Goal: Task Accomplishment & Management: Manage account settings

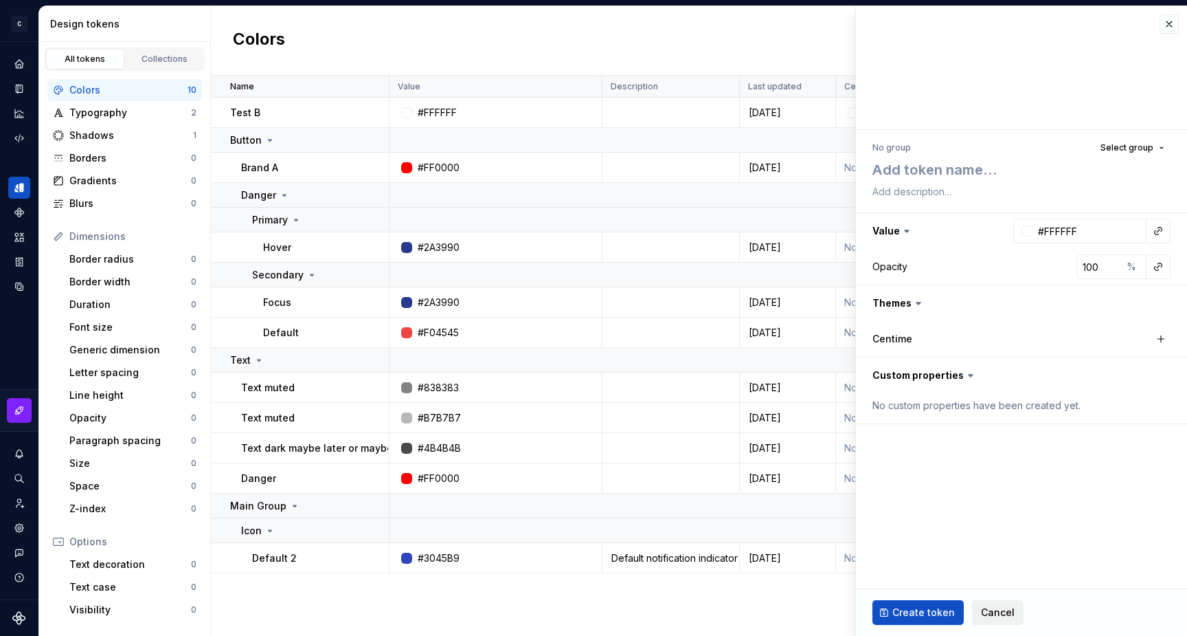
click at [995, 604] on button "Cancel" at bounding box center [998, 612] width 52 height 25
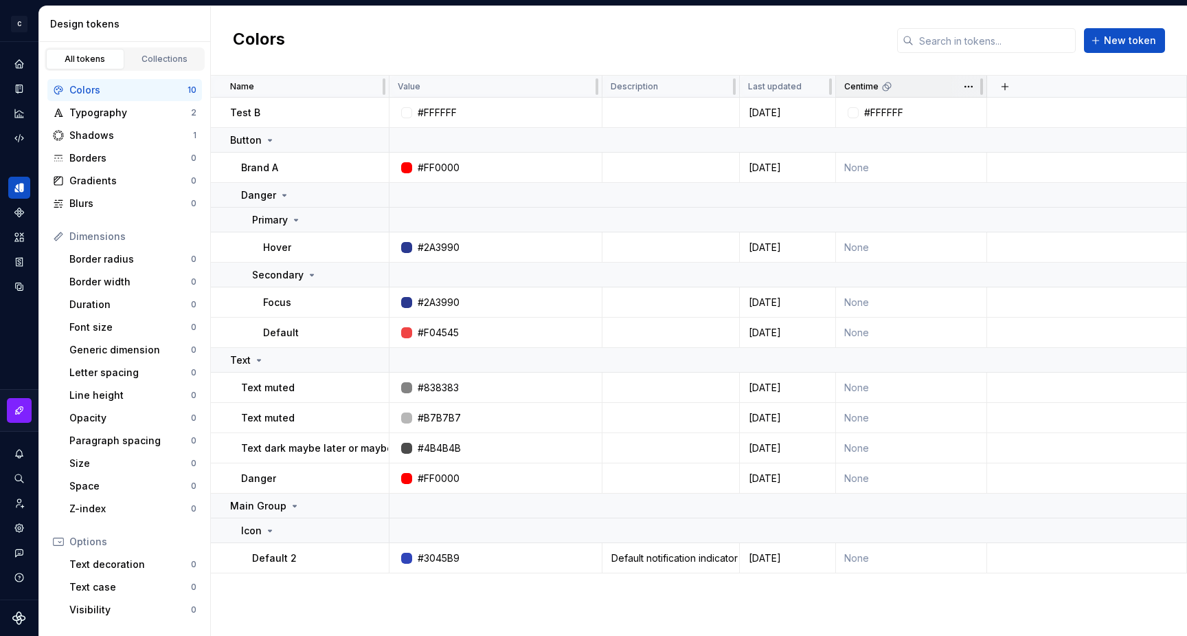
click at [884, 91] on icon at bounding box center [887, 86] width 11 height 11
click at [884, 91] on div "Centime" at bounding box center [911, 87] width 151 height 22
click at [1001, 85] on button "button" at bounding box center [1005, 86] width 19 height 19
click at [860, 26] on div "Colors New token" at bounding box center [699, 40] width 976 height 69
click at [966, 96] on html "C My Design System S Design system data Design tokens All tokens Collections Co…" at bounding box center [593, 318] width 1187 height 636
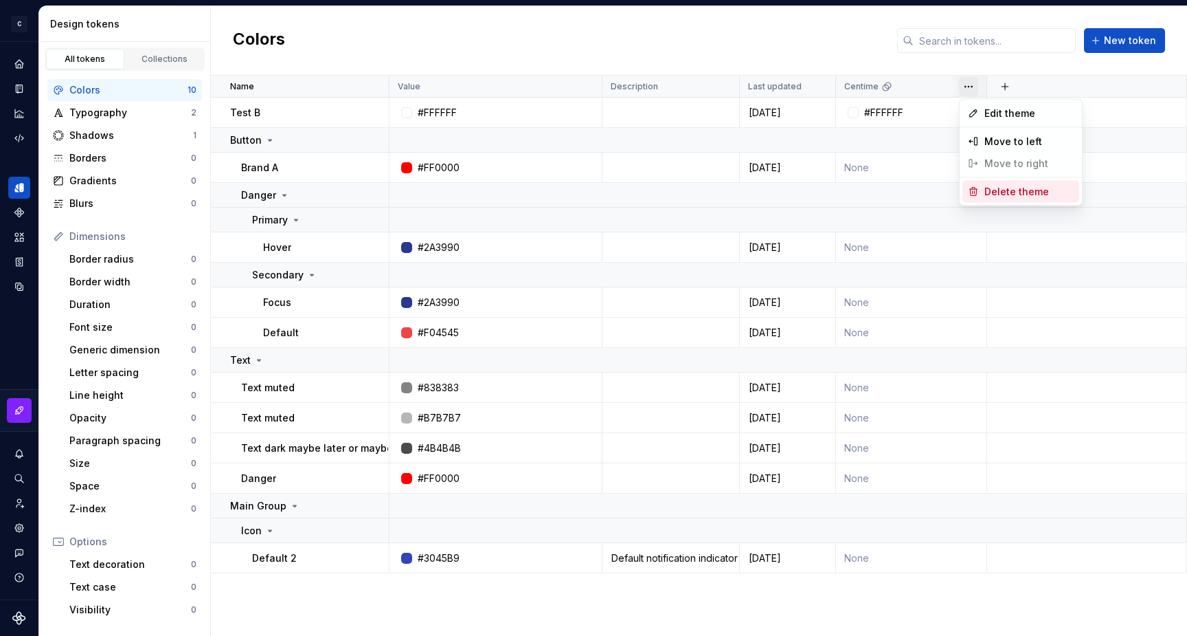
click at [998, 188] on span "Delete theme" at bounding box center [1029, 192] width 89 height 14
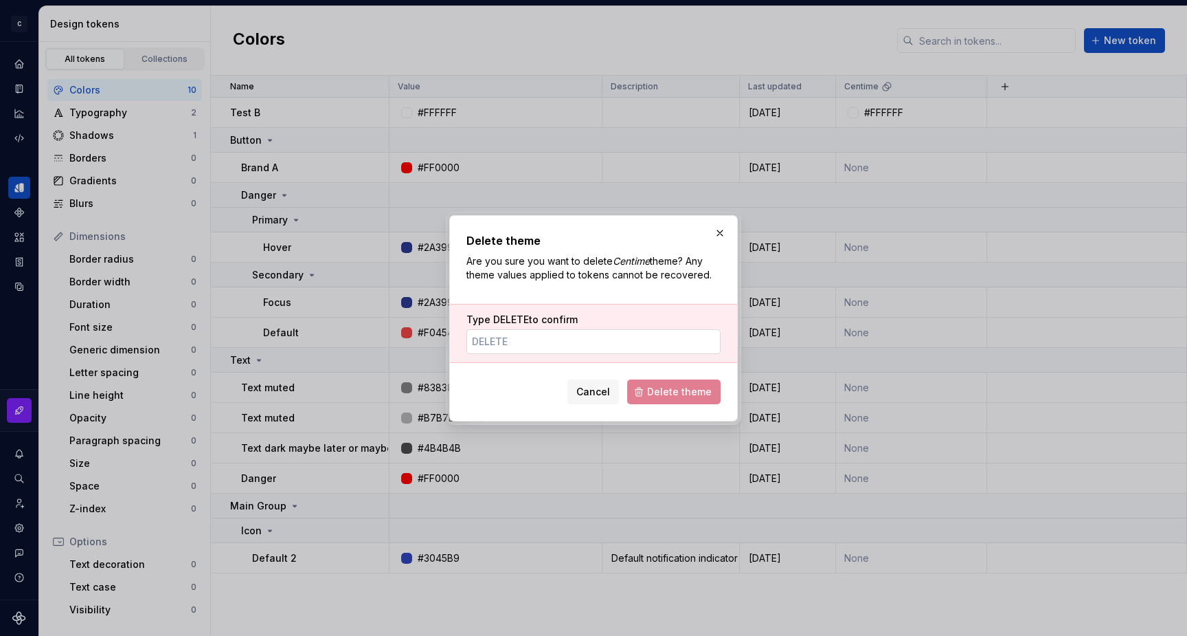
click at [557, 344] on input "Type DELETE to confirm" at bounding box center [594, 341] width 254 height 25
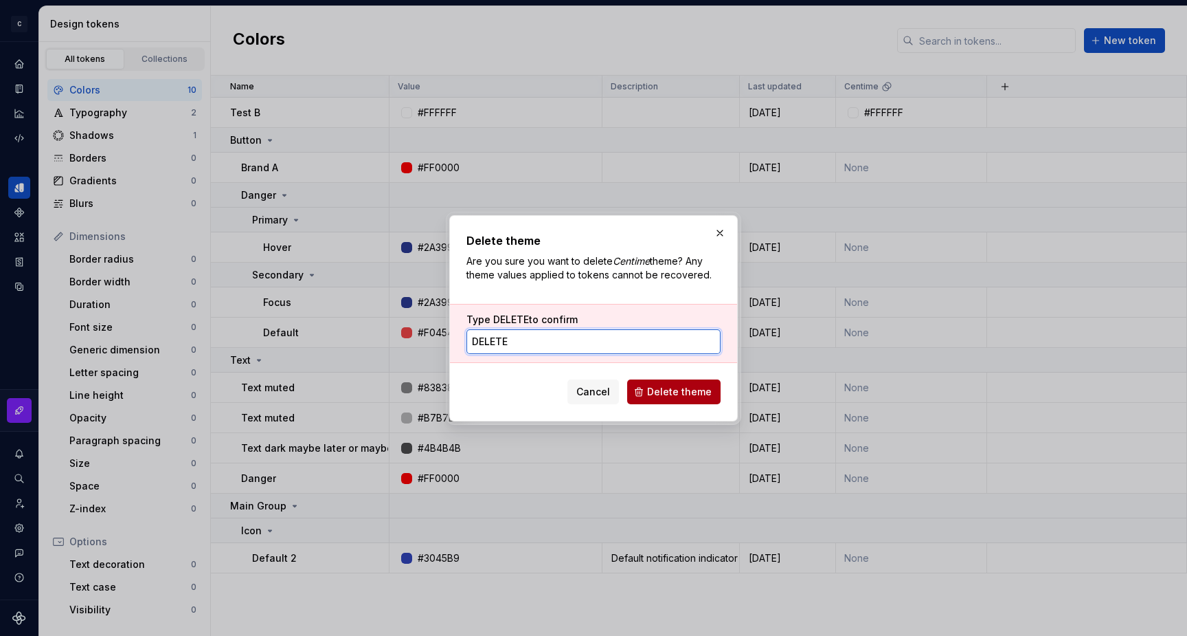
type input "delete"
click at [648, 394] on button "Delete theme" at bounding box center [673, 391] width 93 height 25
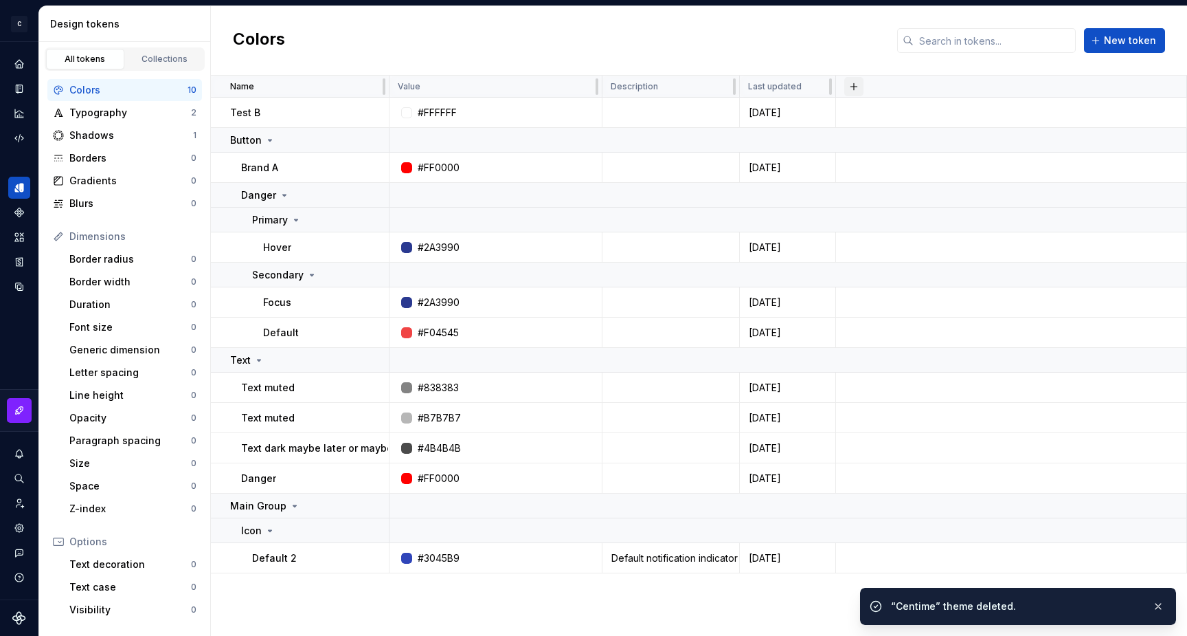
click at [855, 87] on button "button" at bounding box center [854, 86] width 19 height 19
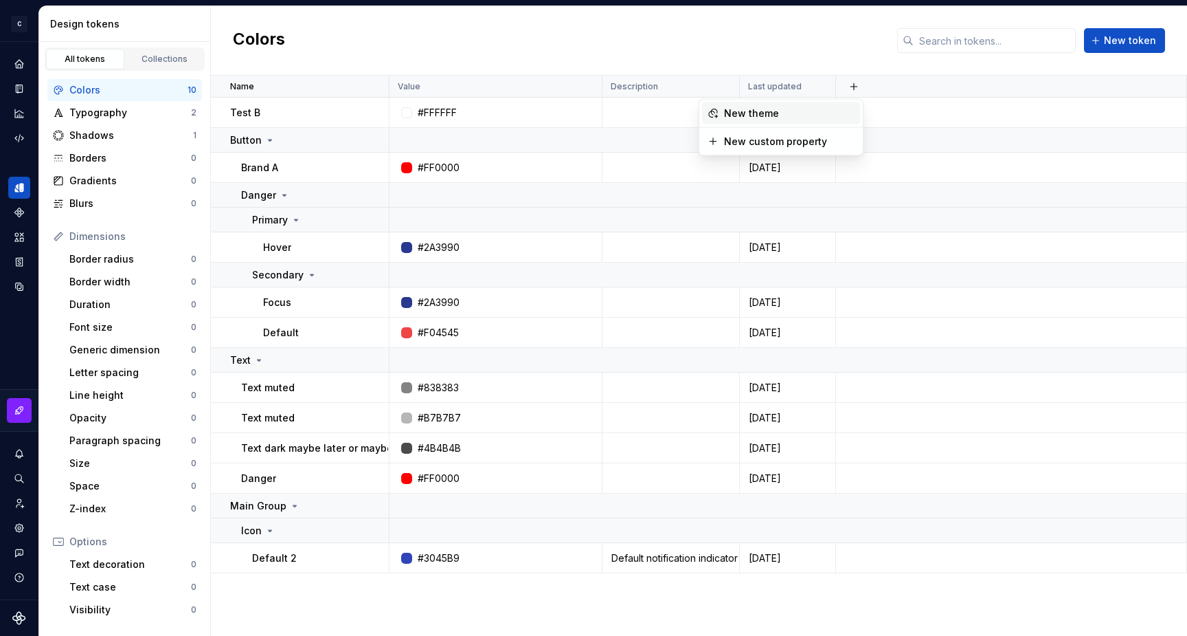
click at [774, 110] on div "New theme" at bounding box center [751, 114] width 55 height 14
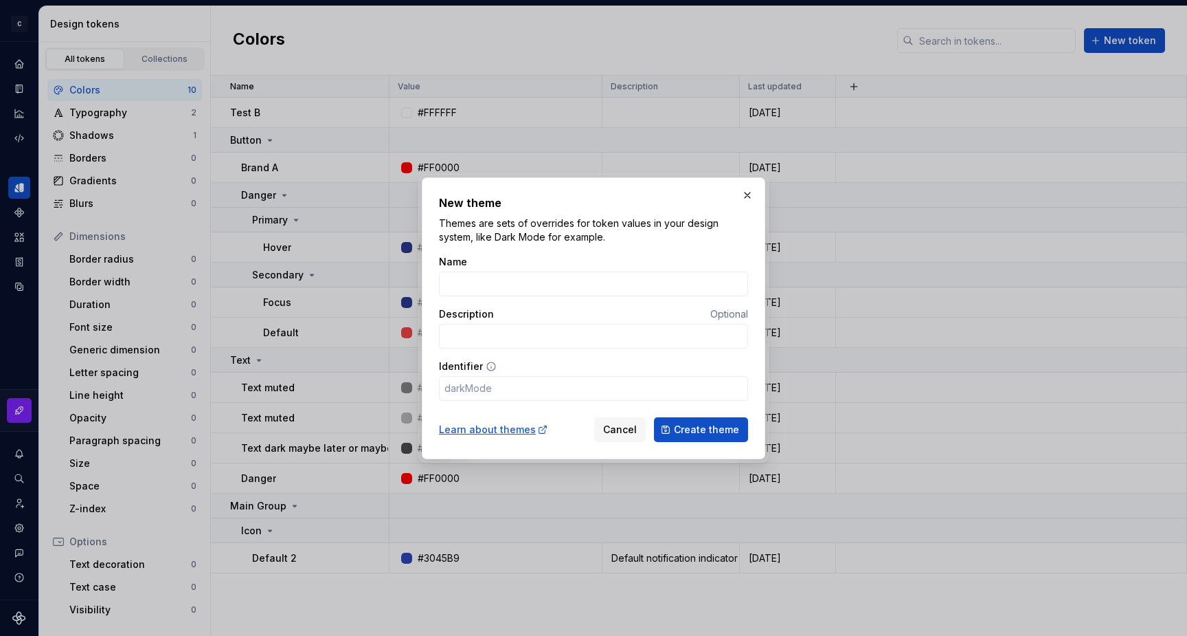
click at [488, 366] on icon at bounding box center [491, 366] width 8 height 8
click at [511, 367] on div "Identifier" at bounding box center [593, 366] width 309 height 14
click at [528, 431] on div "Learn about themes" at bounding box center [493, 430] width 109 height 14
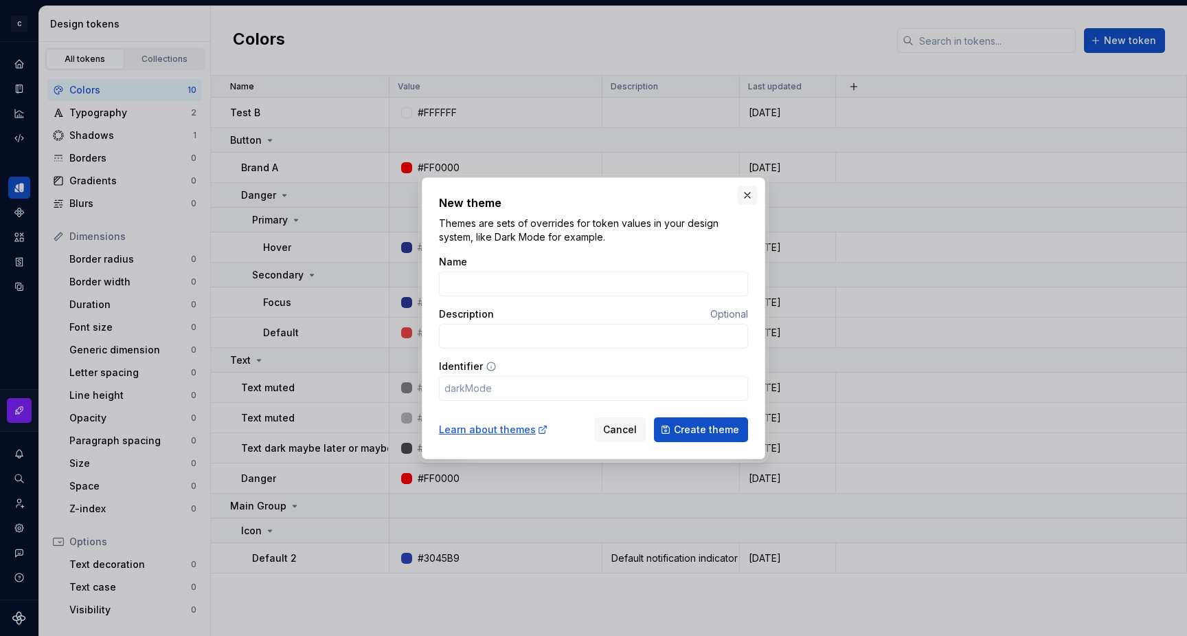
click at [748, 189] on button "button" at bounding box center [747, 195] width 19 height 19
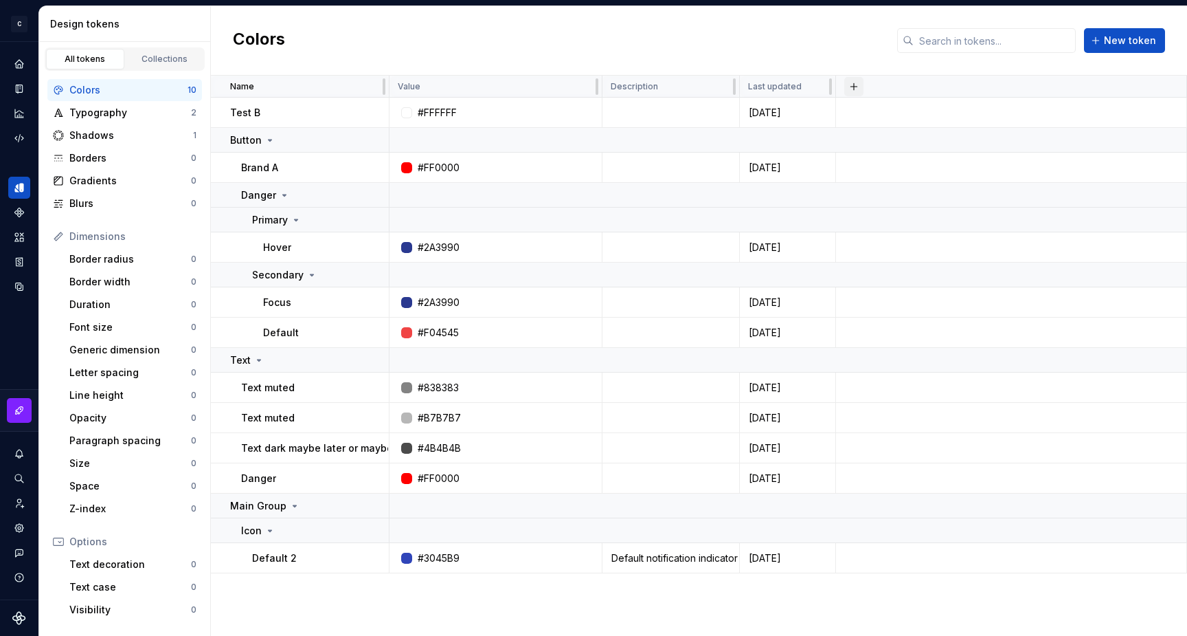
click at [853, 83] on button "button" at bounding box center [854, 86] width 19 height 19
click at [772, 107] on div "New theme" at bounding box center [751, 114] width 55 height 14
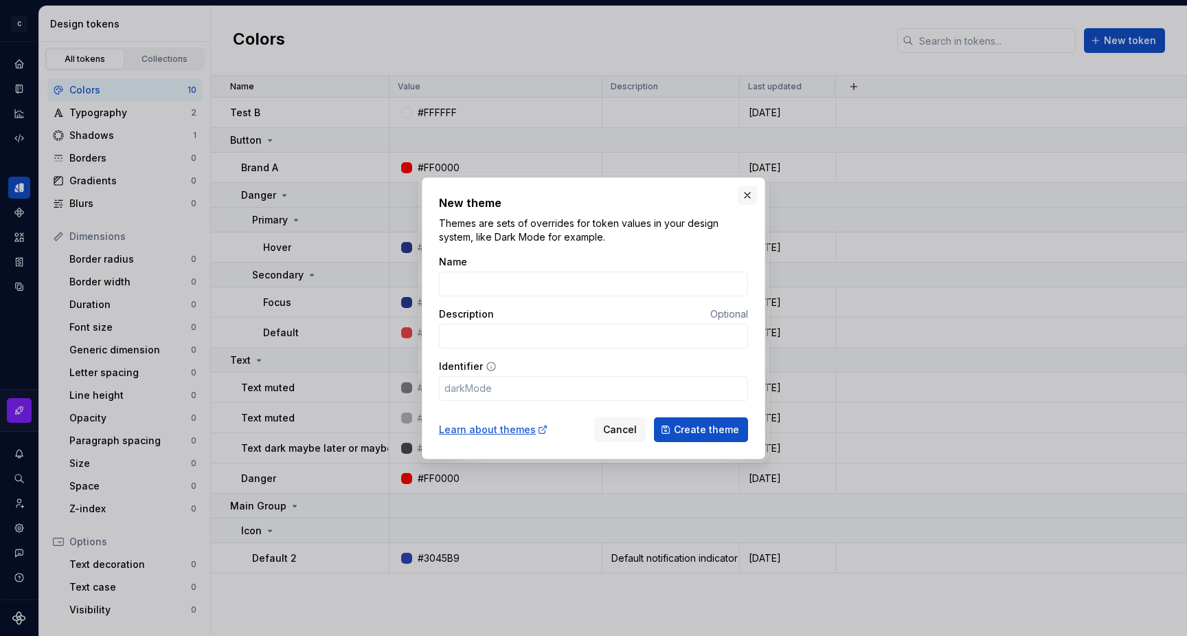
click at [749, 194] on button "button" at bounding box center [747, 195] width 19 height 19
